Goal: Task Accomplishment & Management: Use online tool/utility

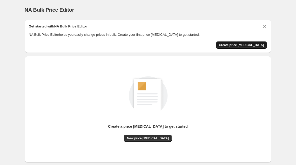
click at [244, 49] on button "Create price [MEDICAL_DATA]" at bounding box center [240, 44] width 51 height 7
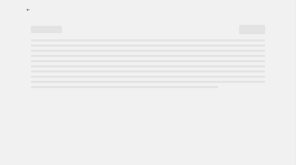
select select "percentage"
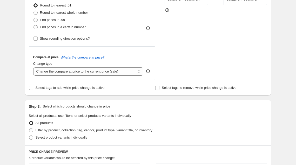
scroll to position [144, 0]
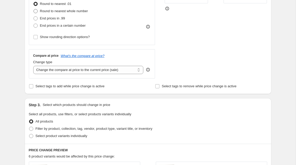
click at [65, 14] on span "Round to nearest whole number" at bounding box center [64, 11] width 48 height 5
click at [34, 9] on input "Round to nearest whole number" at bounding box center [33, 9] width 0 height 0
radio input "true"
click at [65, 14] on span "Round to nearest whole number" at bounding box center [64, 11] width 48 height 5
click at [34, 9] on input "Round to nearest whole number" at bounding box center [33, 9] width 0 height 0
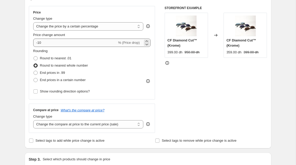
scroll to position [89, 0]
click at [40, 60] on span "Round to nearest .01" at bounding box center [55, 59] width 31 height 4
click at [33, 57] on input "Round to nearest .01" at bounding box center [33, 57] width 0 height 0
radio input "true"
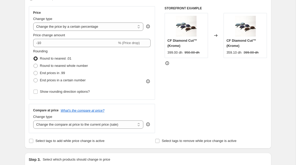
radio input "true"
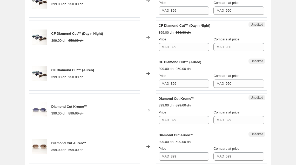
scroll to position [194, 0]
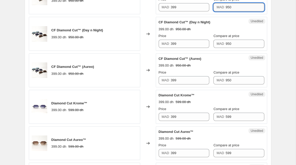
click at [247, 11] on input "950" at bounding box center [244, 7] width 38 height 8
type input "9"
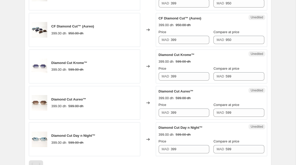
scroll to position [236, 0]
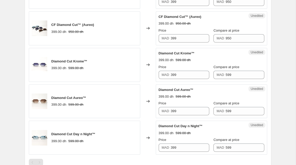
type input "599"
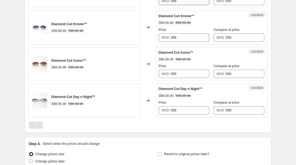
scroll to position [276, 0]
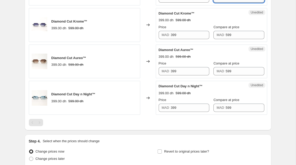
type input "9"
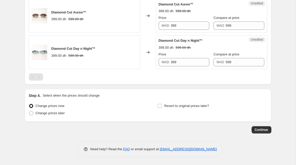
scroll to position [400, 0]
type input "599"
click at [268, 132] on span "Continue" at bounding box center [260, 130] width 13 height 4
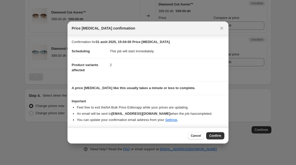
scroll to position [7, 0]
click at [224, 26] on icon "Close" at bounding box center [221, 28] width 5 height 5
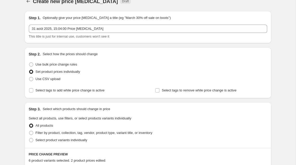
scroll to position [0, 0]
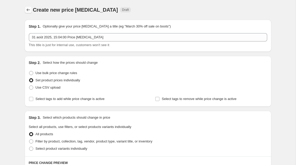
click at [26, 11] on icon "Price change jobs" at bounding box center [28, 9] width 5 height 5
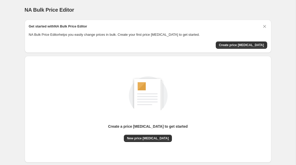
scroll to position [55, 0]
click at [242, 47] on span "Create price change job" at bounding box center [241, 45] width 45 height 4
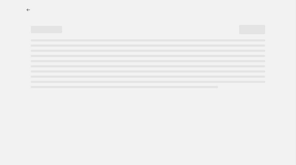
select select "percentage"
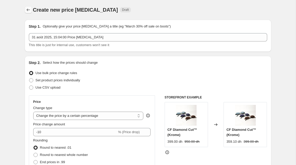
click at [26, 11] on icon "Price change jobs" at bounding box center [27, 10] width 3 height 3
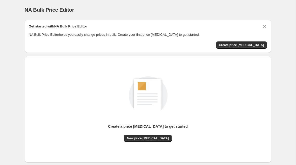
click at [277, 34] on div "NA Bulk Price Editor. This page is ready NA Bulk Price Editor Get started with …" at bounding box center [147, 97] width 259 height 194
